Goal: Complete application form: Complete application form

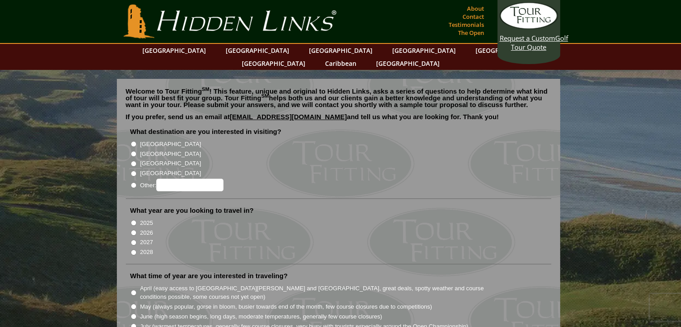
click at [131, 230] on input "2026" at bounding box center [134, 233] width 6 height 6
radio input "true"
click at [133, 151] on input "[GEOGRAPHIC_DATA]" at bounding box center [134, 154] width 6 height 6
radio input "true"
click at [133, 141] on input "[GEOGRAPHIC_DATA]" at bounding box center [134, 144] width 6 height 6
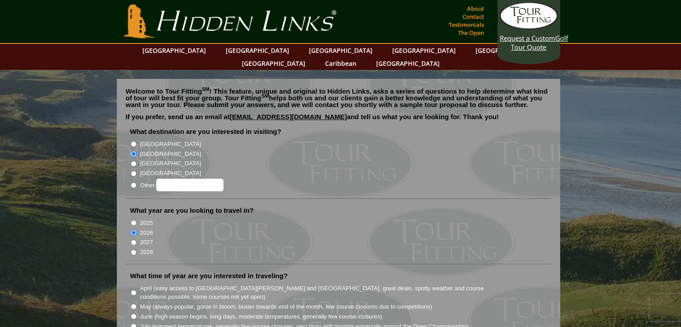
radio input "true"
click at [133, 151] on input "[GEOGRAPHIC_DATA]" at bounding box center [134, 154] width 6 height 6
radio input "true"
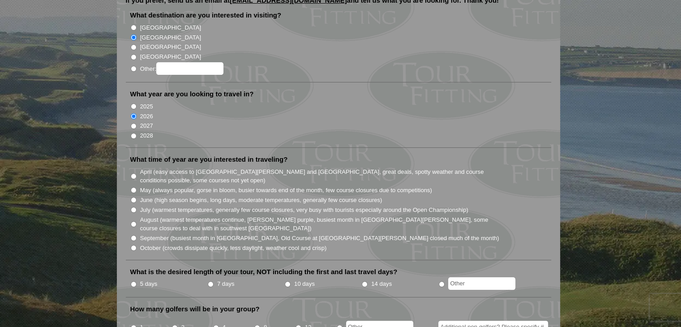
scroll to position [134, 0]
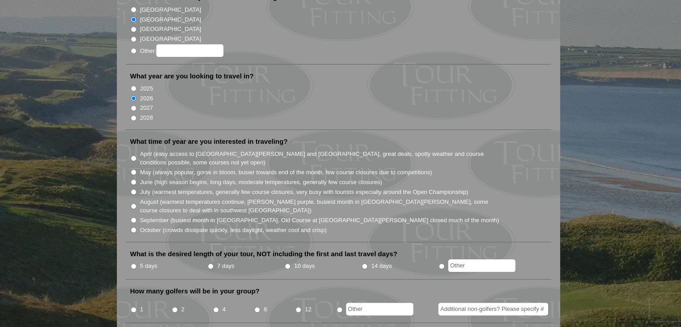
click at [135, 203] on input "August (warmest temperatures continue, [PERSON_NAME] purple, busiest month in […" at bounding box center [134, 206] width 6 height 6
radio input "true"
click at [208, 263] on input "7 days" at bounding box center [211, 266] width 6 height 6
radio input "true"
click at [299, 307] on input "12" at bounding box center [299, 310] width 6 height 6
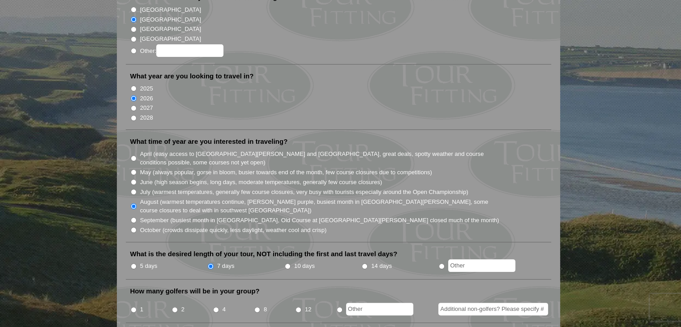
radio input "true"
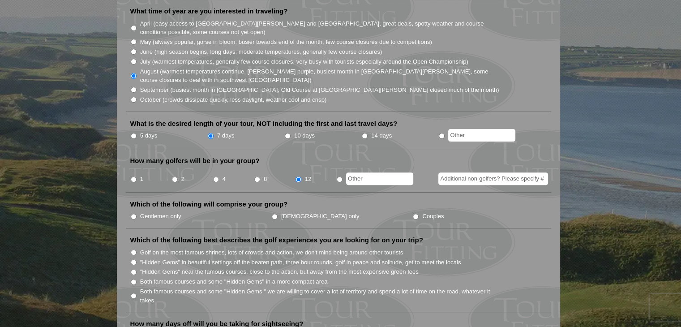
scroll to position [269, 0]
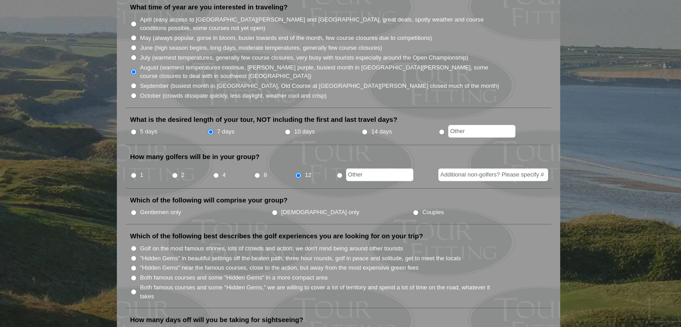
click at [133, 210] on input "Gentlemen only" at bounding box center [134, 213] width 6 height 6
radio input "true"
click at [132, 275] on input "Both famous courses and some "Hidden Gems" in a more compact area" at bounding box center [134, 278] width 6 height 6
radio input "true"
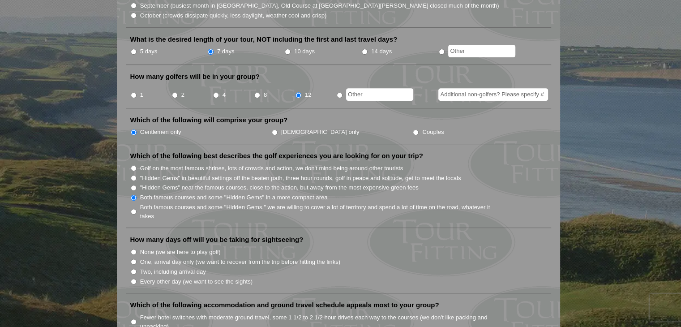
scroll to position [358, 0]
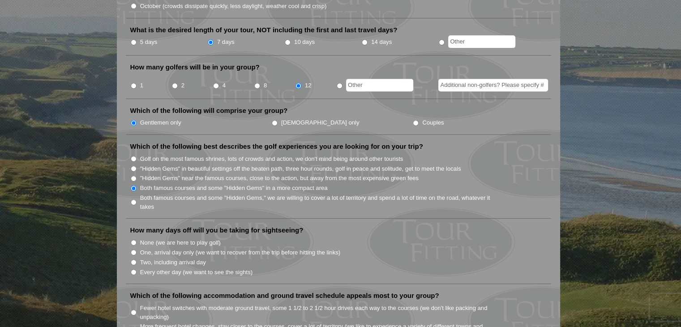
click at [134, 259] on input "Two, including arrival day" at bounding box center [134, 262] width 6 height 6
radio input "true"
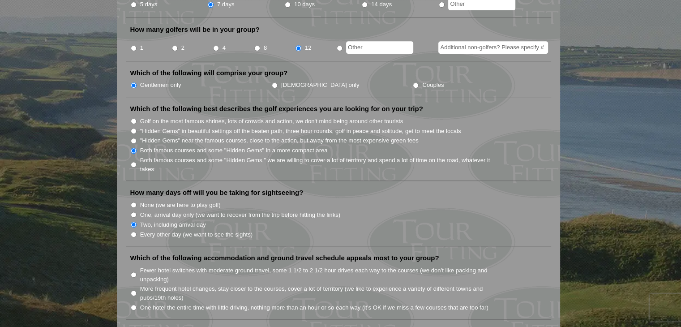
scroll to position [448, 0]
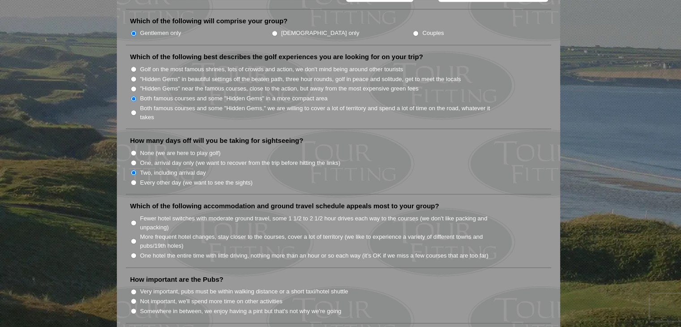
click at [135, 238] on input "More frequent hotel changes, stay closer to the courses, cover a lot of territo…" at bounding box center [134, 241] width 6 height 6
radio input "true"
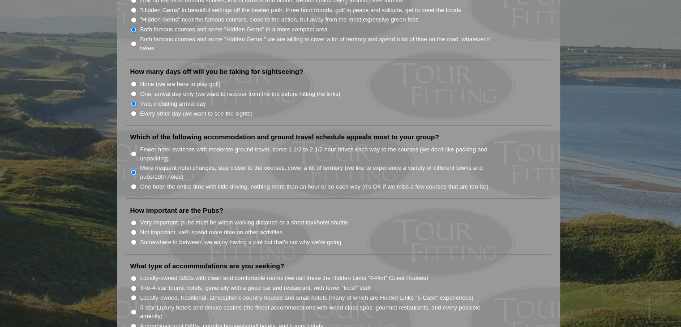
scroll to position [537, 0]
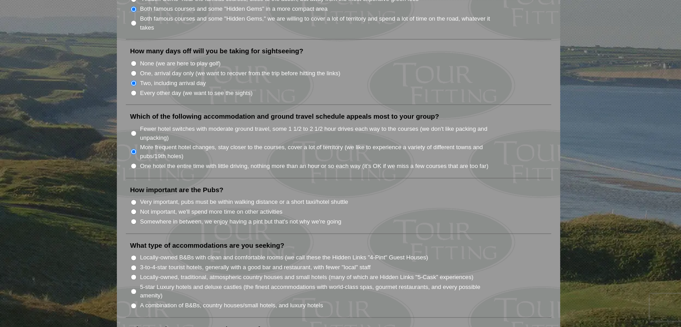
click at [136, 199] on input "Very important, pubs must be within walking distance or a short taxi/hotel shut…" at bounding box center [134, 202] width 6 height 6
radio input "true"
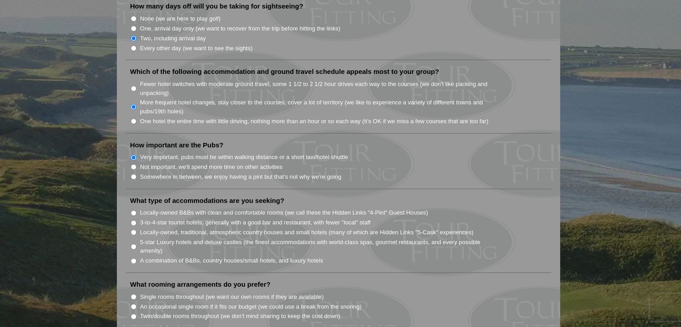
scroll to position [627, 0]
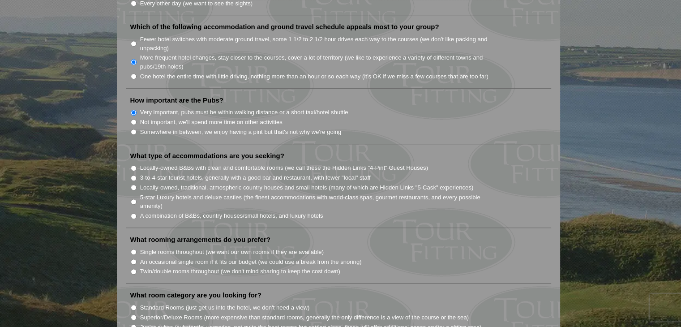
click at [133, 213] on input "A combination of B&Bs, country houses/small hotels, and luxury hotels" at bounding box center [134, 216] width 6 height 6
radio input "true"
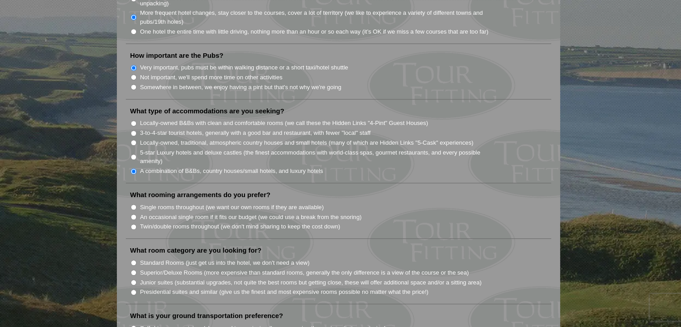
click at [133, 214] on input "An occasional single room if it fits our budget (we could use a break from the …" at bounding box center [134, 217] width 6 height 6
radio input "true"
click at [131, 260] on input "Standard Rooms (just get us into the hotel, we don't need a view)" at bounding box center [134, 263] width 6 height 6
radio input "true"
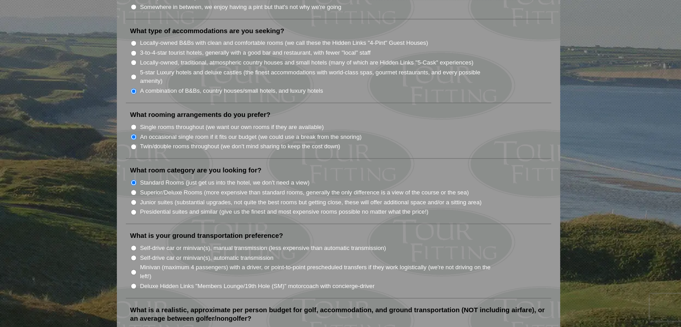
scroll to position [761, 0]
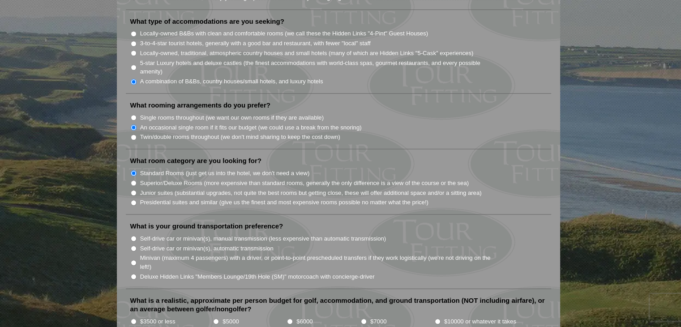
click at [136, 260] on input "Minivan (maximum 4 passengers) with a driver, or point-to-point prescheduled tr…" at bounding box center [134, 263] width 6 height 6
radio input "true"
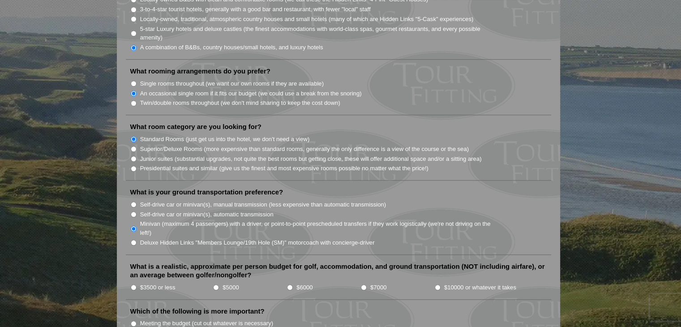
scroll to position [851, 0]
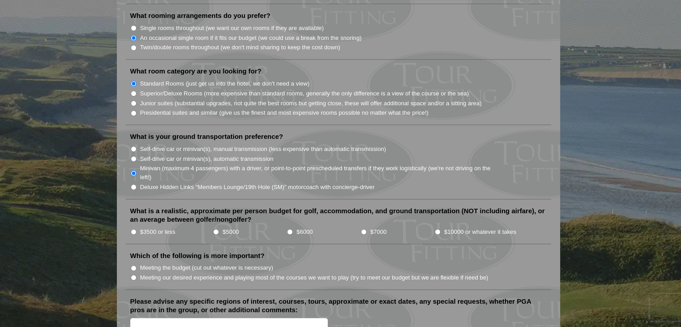
click at [288, 229] on input "$6000" at bounding box center [290, 232] width 6 height 6
radio input "true"
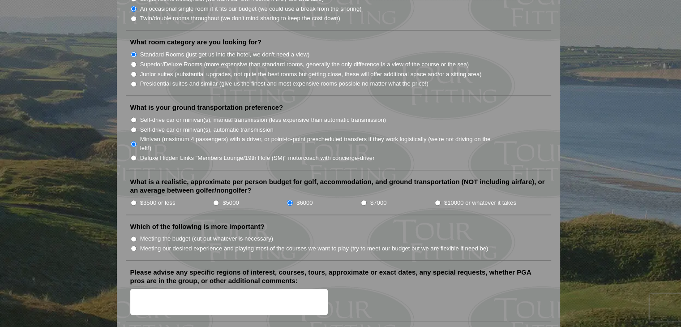
scroll to position [895, 0]
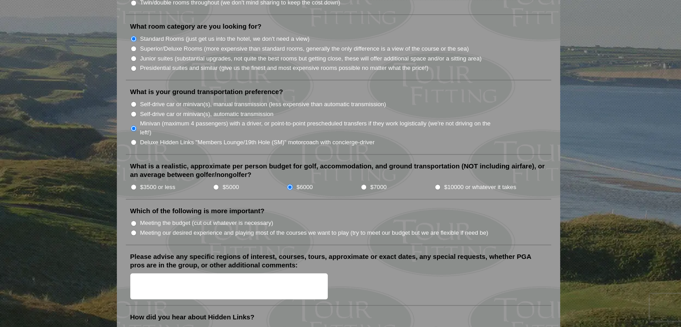
click at [137, 227] on li "Meeting our desired experience and playing most of the courses we want to play …" at bounding box center [342, 232] width 424 height 10
click at [184, 273] on textarea "Please advise any specific regions of interest, courses, tours, approximate or …" at bounding box center [229, 286] width 198 height 26
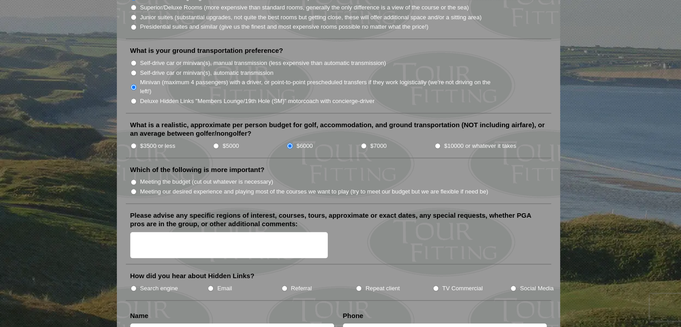
scroll to position [1030, 0]
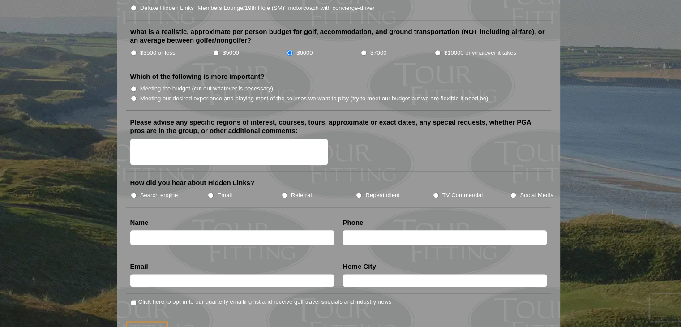
click at [215, 230] on input "text" at bounding box center [232, 237] width 204 height 15
type input "Chris"
type input "3307047334"
click at [215, 230] on input "Chris" at bounding box center [232, 237] width 204 height 15
type input "[PERSON_NAME]"
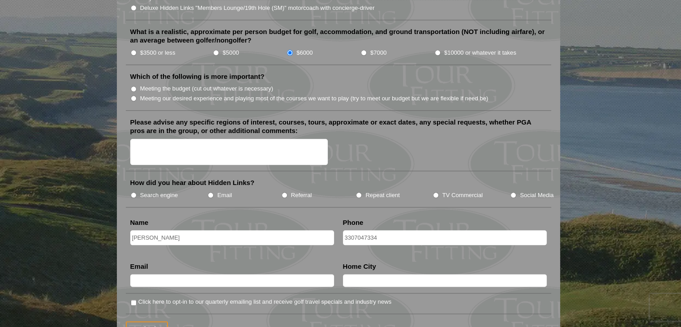
click at [203, 274] on input "text" at bounding box center [232, 280] width 204 height 13
type input "[EMAIL_ADDRESS][DOMAIN_NAME]"
type input "[GEOGRAPHIC_DATA], [GEOGRAPHIC_DATA]"
click at [133, 300] on input "Click here to opt-in to our quarterly emailing list and receive golf travel spe…" at bounding box center [134, 303] width 6 height 6
checkbox input "true"
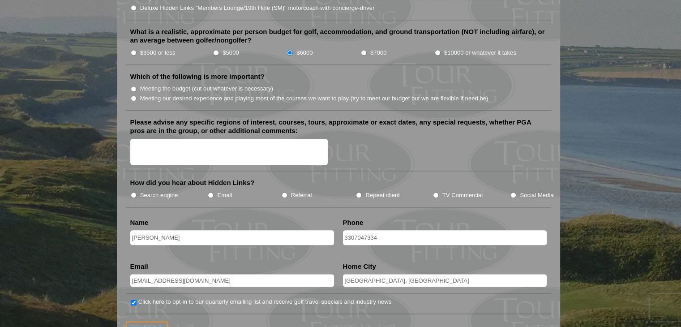
click at [133, 192] on input "Search engine" at bounding box center [134, 195] width 6 height 6
radio input "true"
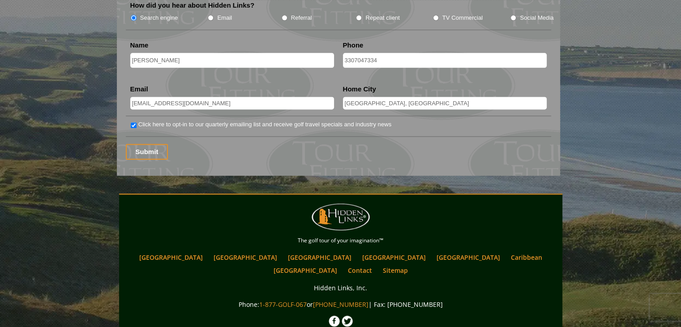
scroll to position [1209, 0]
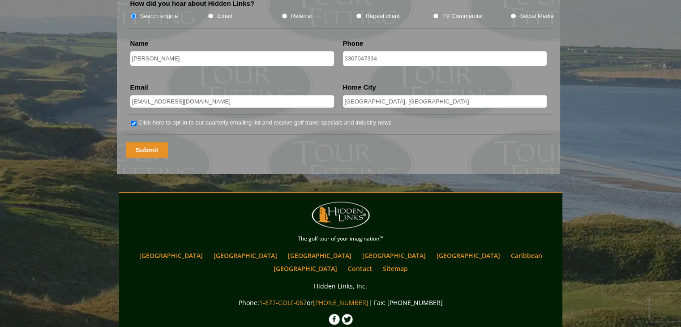
click at [150, 142] on input "Submit" at bounding box center [147, 150] width 43 height 16
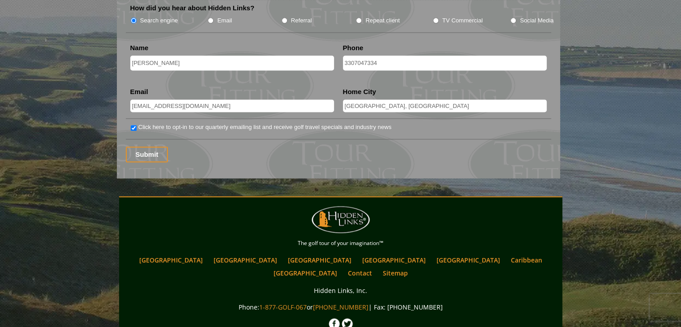
scroll to position [942, 0]
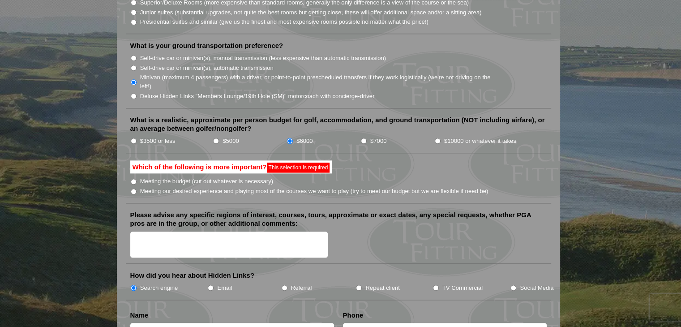
click at [133, 189] on input "Meeting our desired experience and playing most of the courses we want to play …" at bounding box center [134, 192] width 6 height 6
radio input "true"
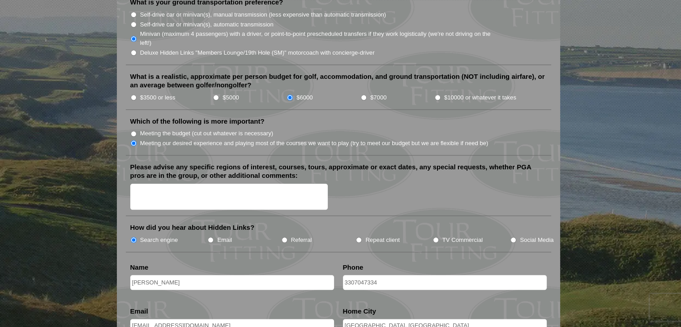
scroll to position [1121, 0]
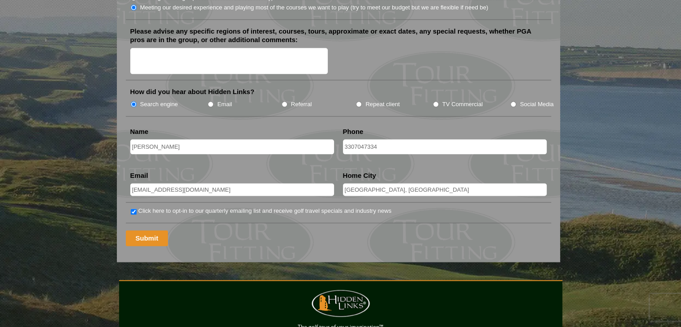
click at [150, 230] on input "Submit" at bounding box center [147, 238] width 43 height 16
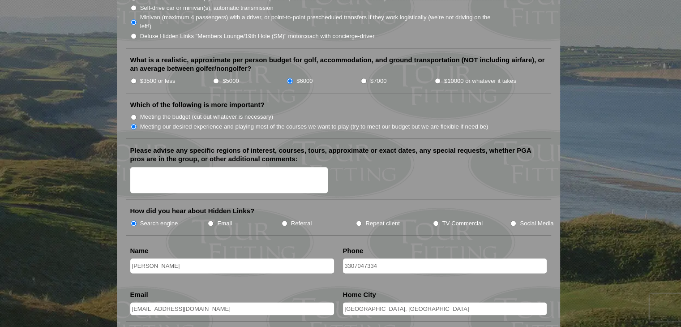
scroll to position [1030, 0]
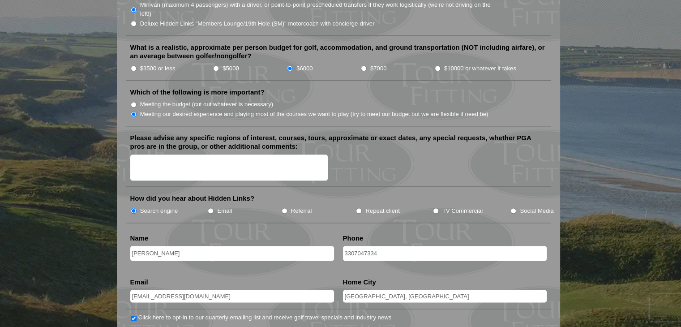
click at [220, 154] on textarea "Please advise any specific regions of interest, courses, tours, approximate or …" at bounding box center [229, 167] width 198 height 26
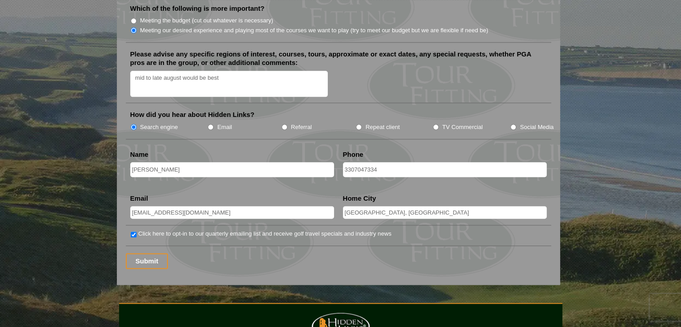
scroll to position [1119, 0]
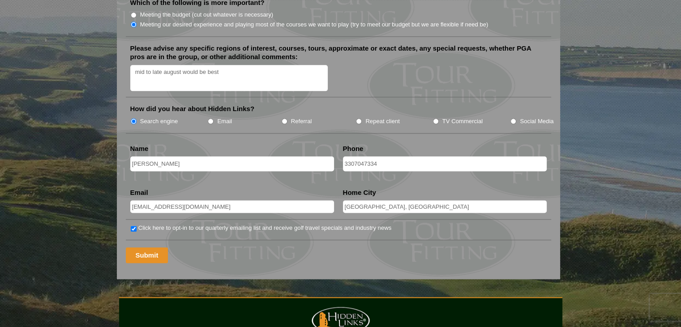
type textarea "mid to late august would be best"
click at [147, 247] on input "Submit" at bounding box center [147, 255] width 43 height 16
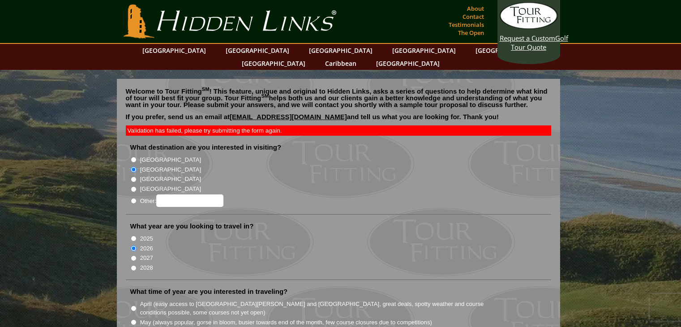
scroll to position [1151, 0]
